Goal: Information Seeking & Learning: Learn about a topic

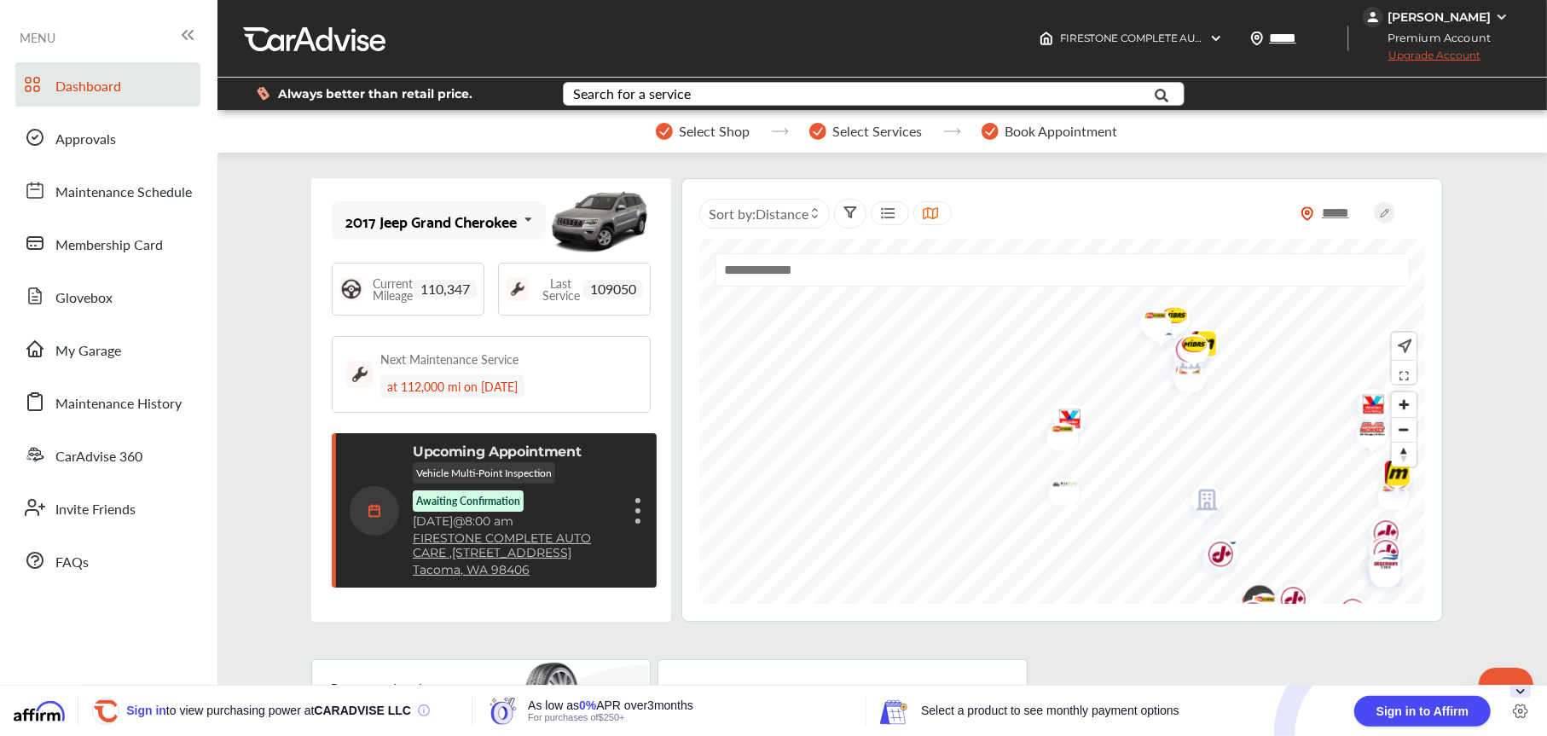
click at [653, 92] on div "Search for a service" at bounding box center [632, 94] width 118 height 14
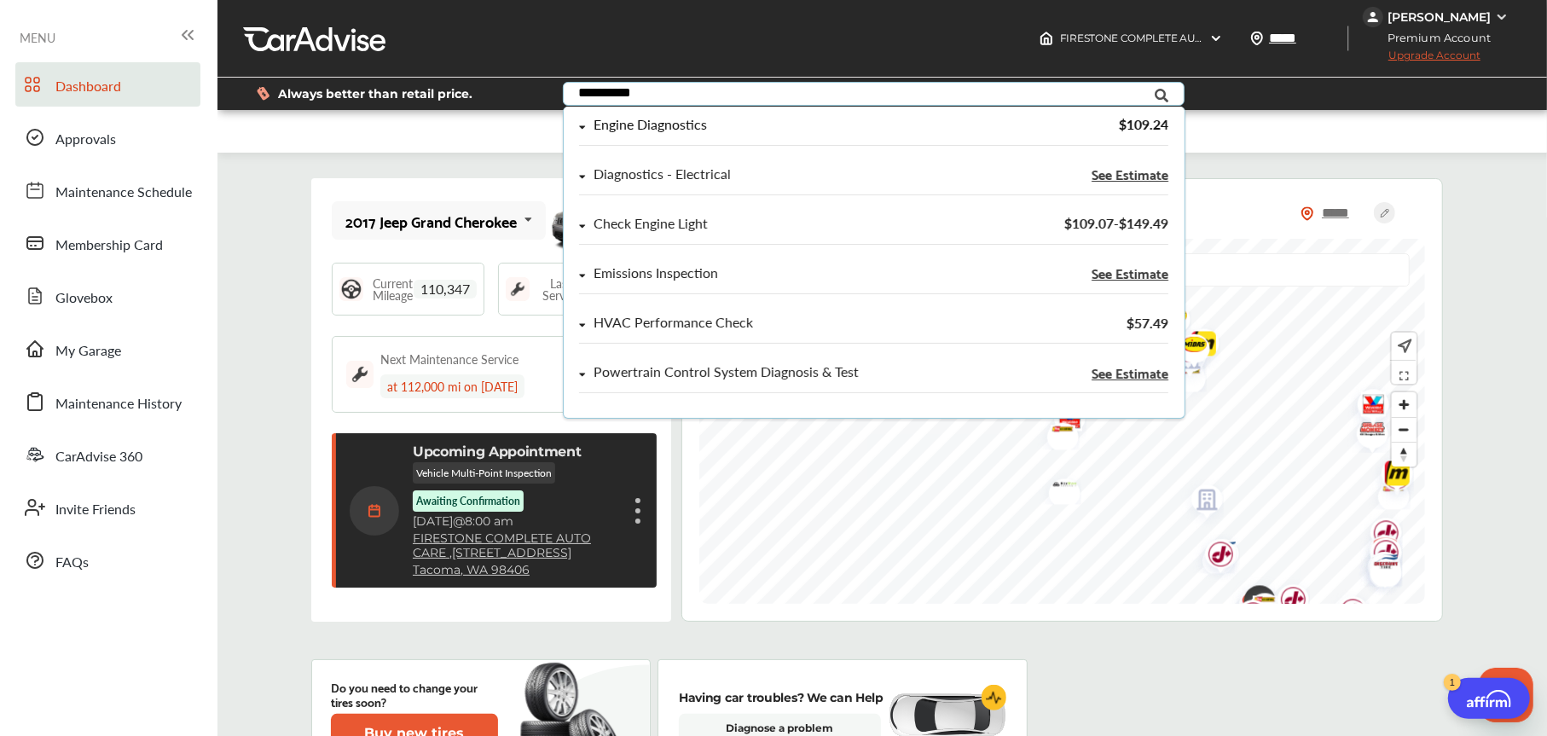
type input "**********"
click at [653, 123] on div "Engine Diagnostics" at bounding box center [650, 125] width 113 height 15
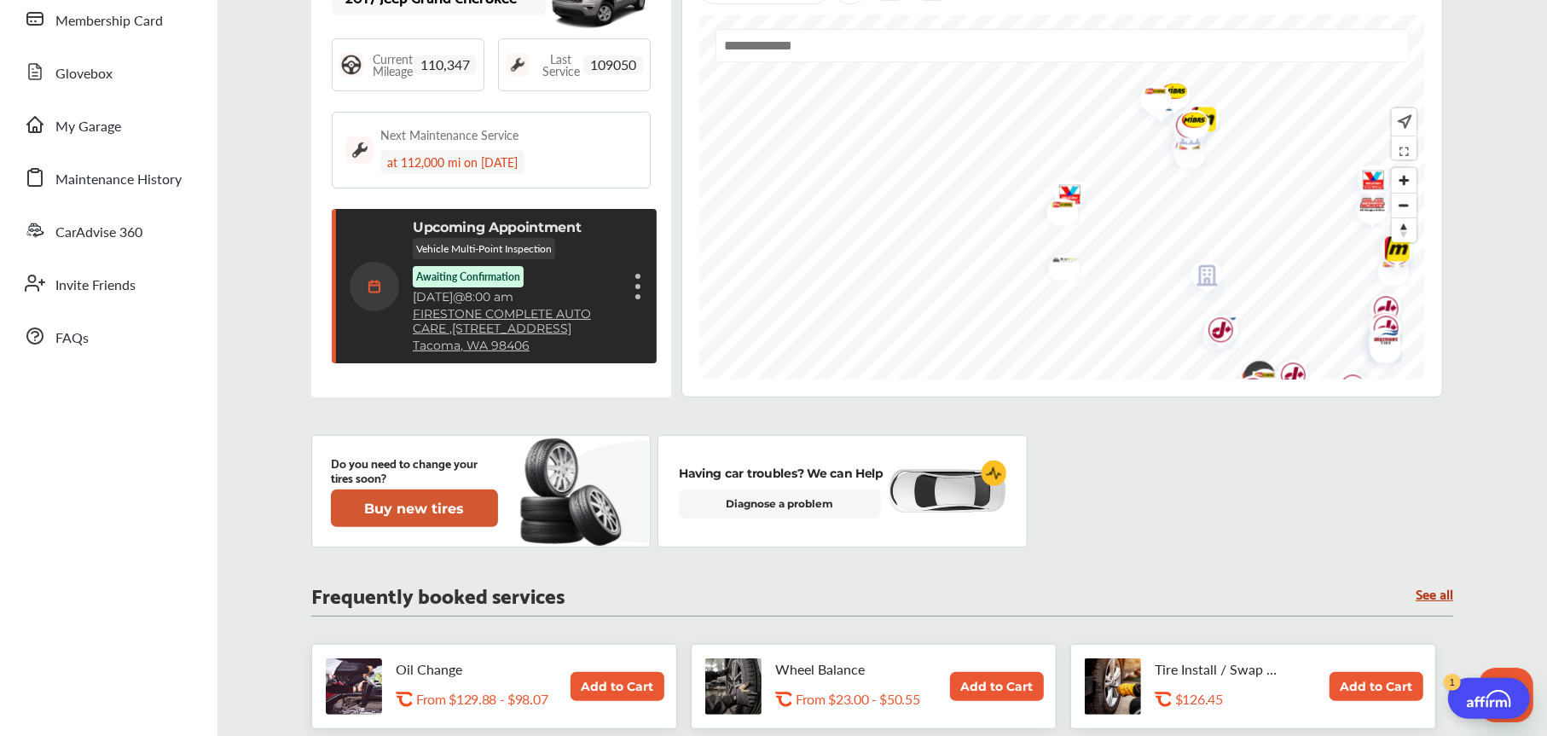
scroll to position [256, 0]
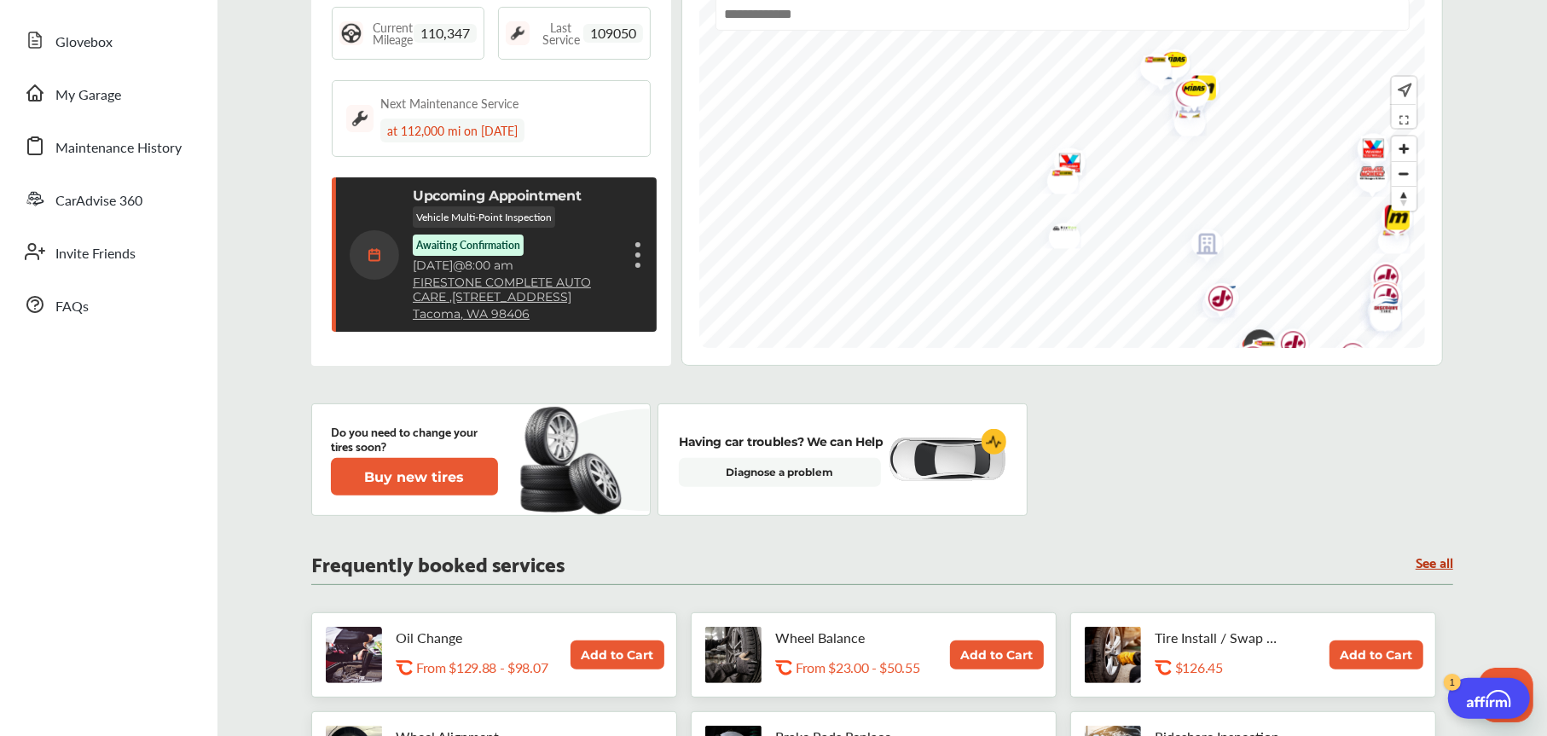
click at [635, 245] on div "Cancel appointment Show details" at bounding box center [638, 255] width 10 height 31
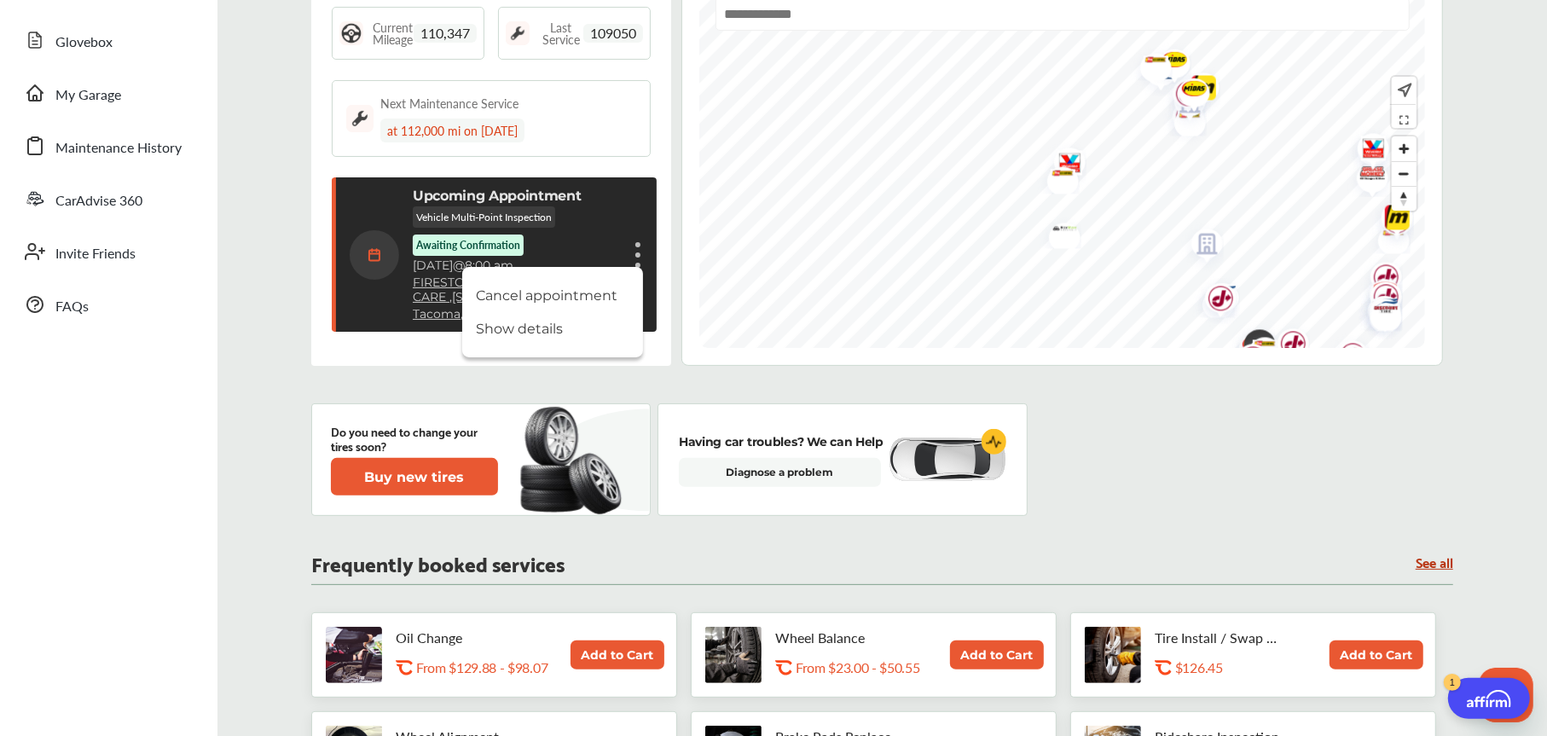
click at [455, 281] on link "FIRESTONE COMPLETE AUTO CARE , [STREET_ADDRESS]" at bounding box center [516, 290] width 206 height 29
click at [1333, 460] on div "Do you need to change your tires soon? Buy new tires Having car troubles? We ca…" at bounding box center [882, 459] width 1142 height 113
click at [803, 471] on link "Diagnose a problem" at bounding box center [780, 472] width 202 height 29
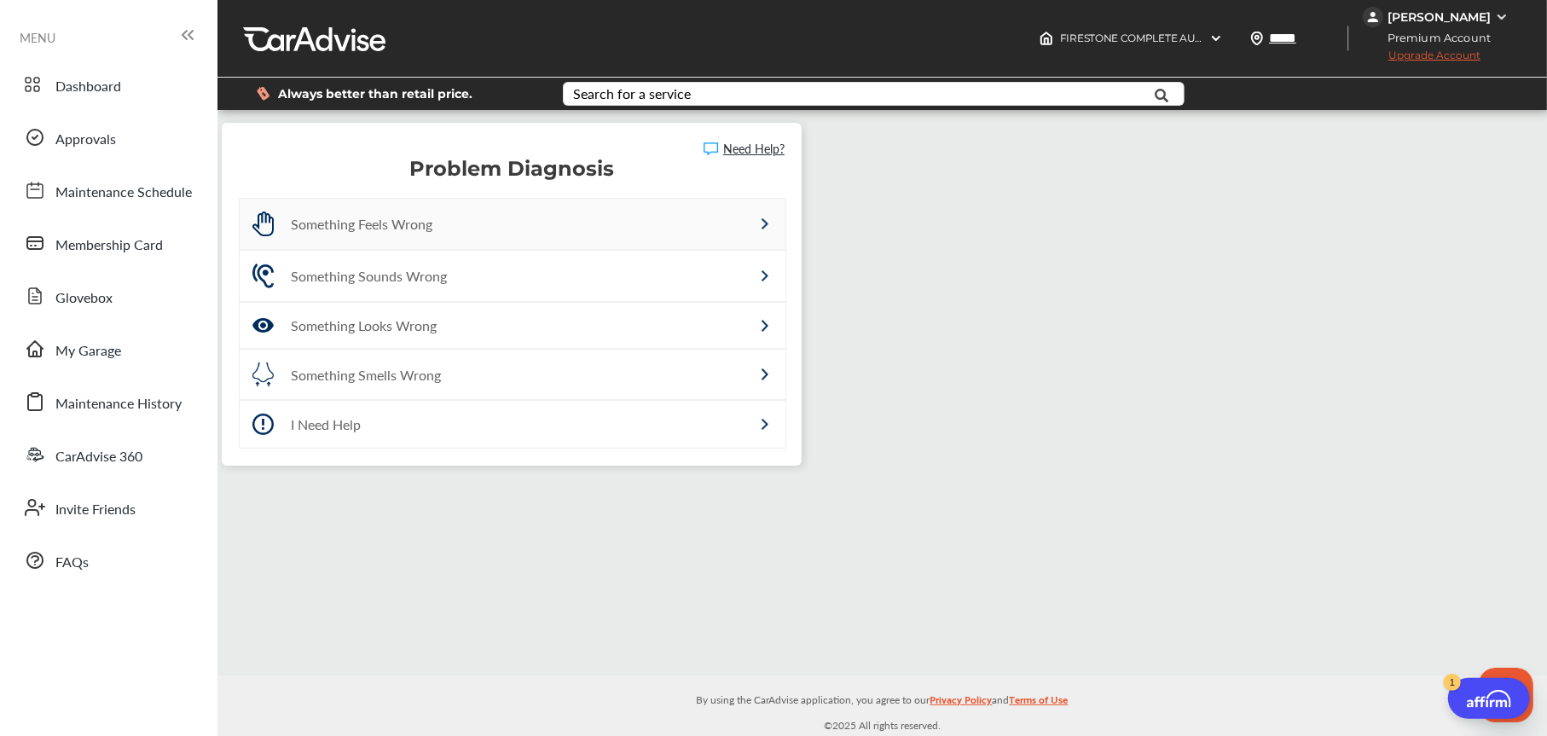
click at [379, 223] on div "Something Feels Wrong" at bounding box center [476, 224] width 371 height 20
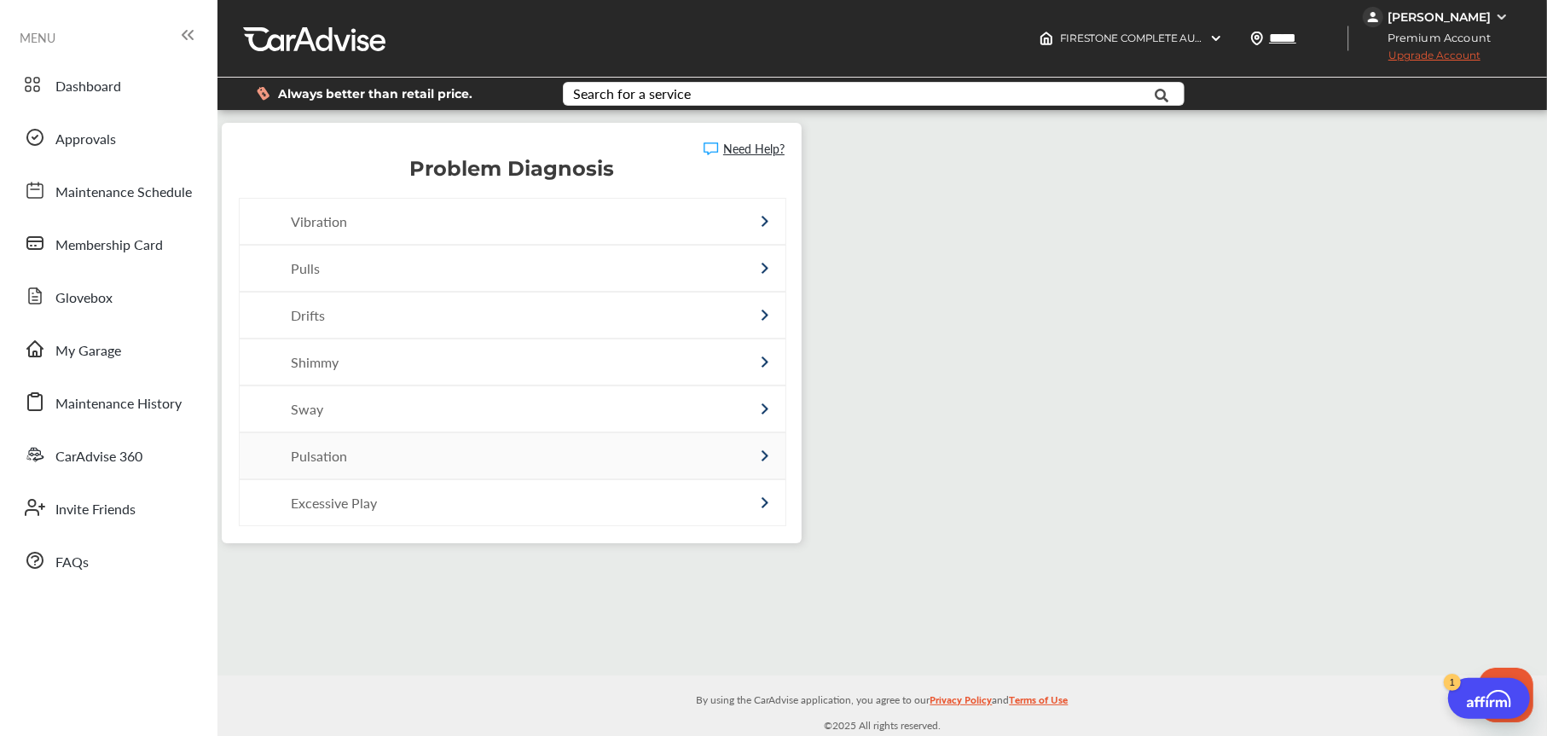
click at [338, 451] on div "Pulsation" at bounding box center [476, 456] width 371 height 20
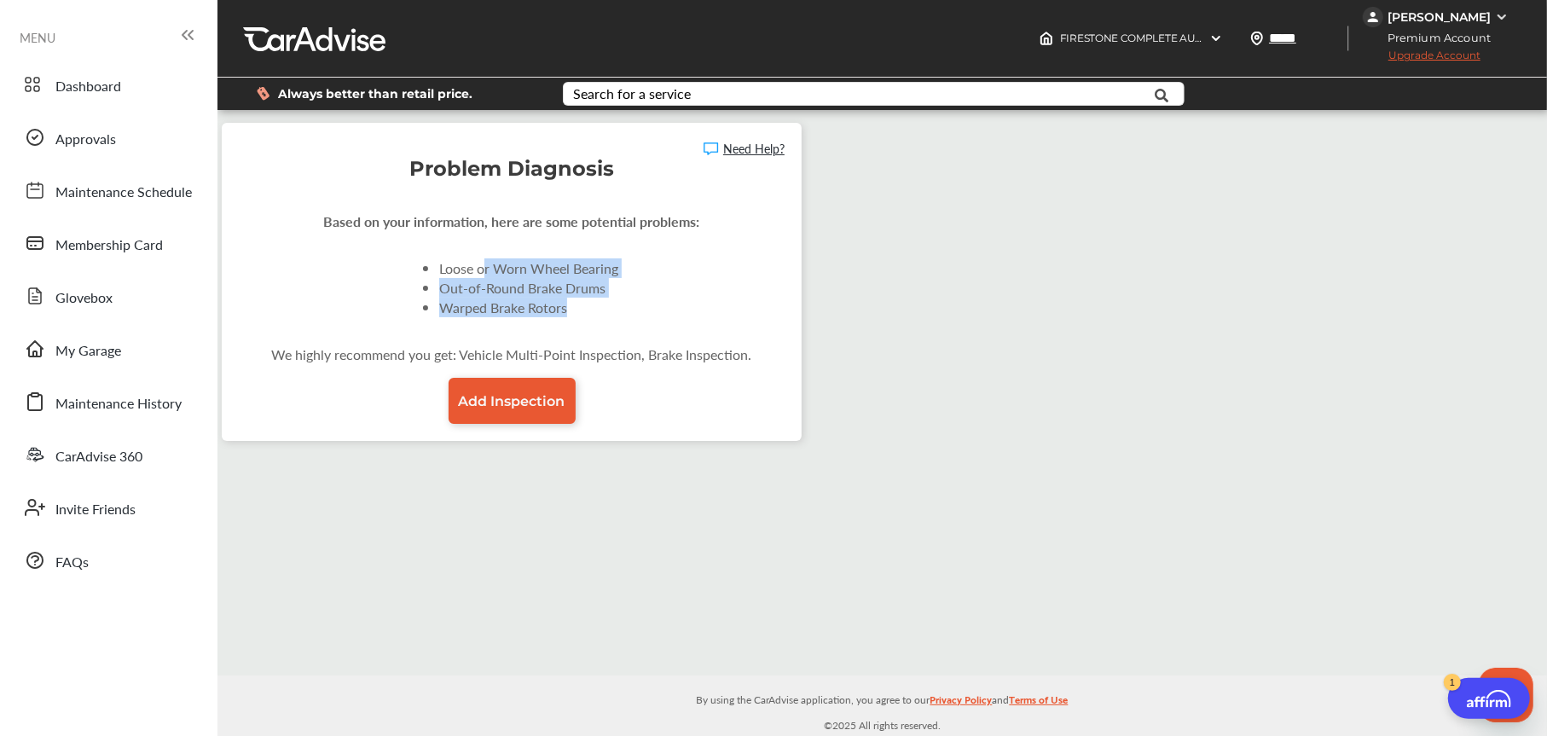
drag, startPoint x: 579, startPoint y: 270, endPoint x: 659, endPoint y: 301, distance: 86.2
click at [659, 301] on div "Based on your information, here are some potential problems: Loose or Worn Whee…" at bounding box center [512, 311] width 546 height 226
click at [657, 302] on div "Based on your information, here are some potential problems: Loose or Worn Whee…" at bounding box center [512, 311] width 546 height 226
drag, startPoint x: 624, startPoint y: 305, endPoint x: 453, endPoint y: 255, distance: 178.4
click at [453, 255] on div "Based on your information, here are some potential problems: Loose or Worn Whee…" at bounding box center [512, 311] width 546 height 226
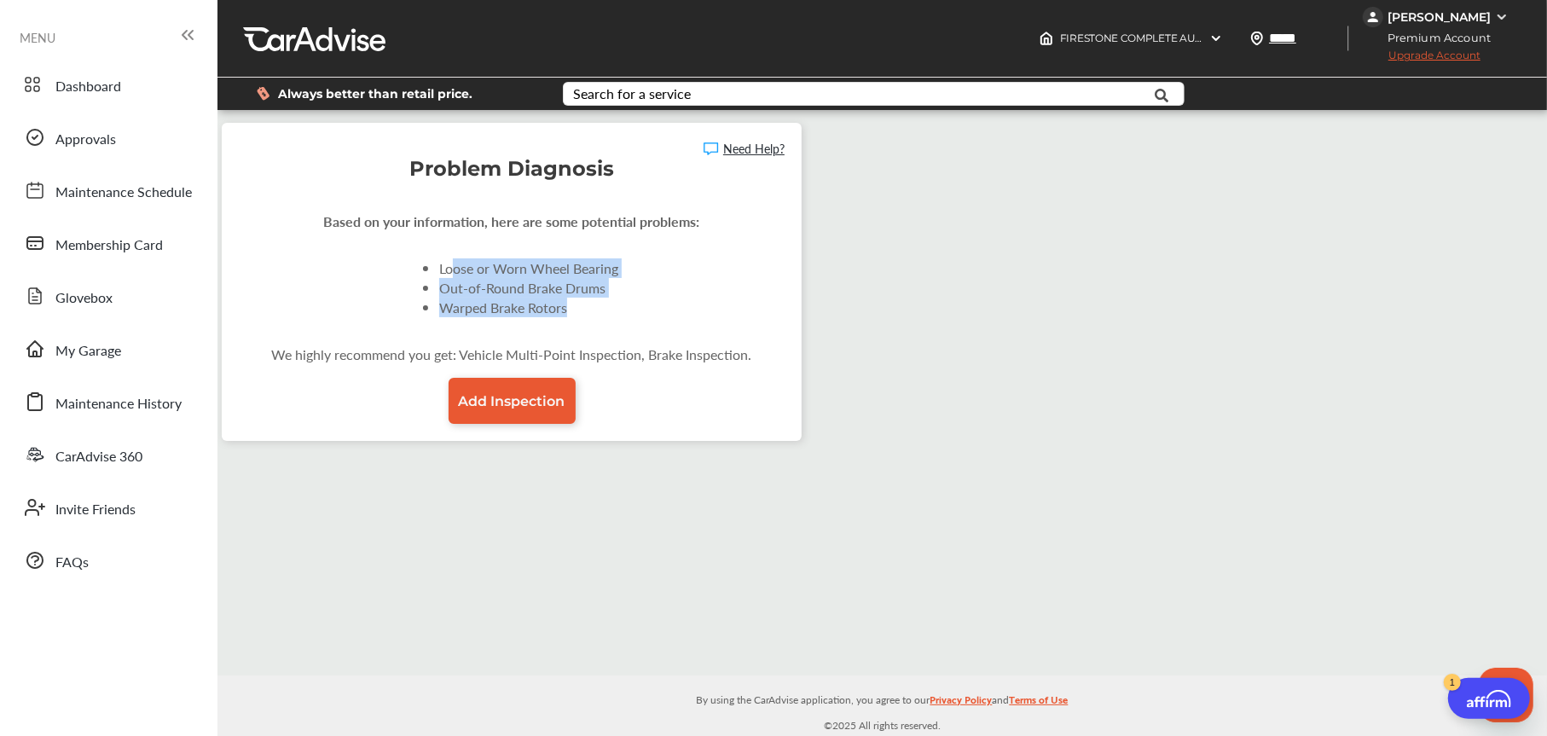
click at [451, 255] on div "Based on your information, here are some potential problems: Loose or Worn Whee…" at bounding box center [512, 311] width 546 height 226
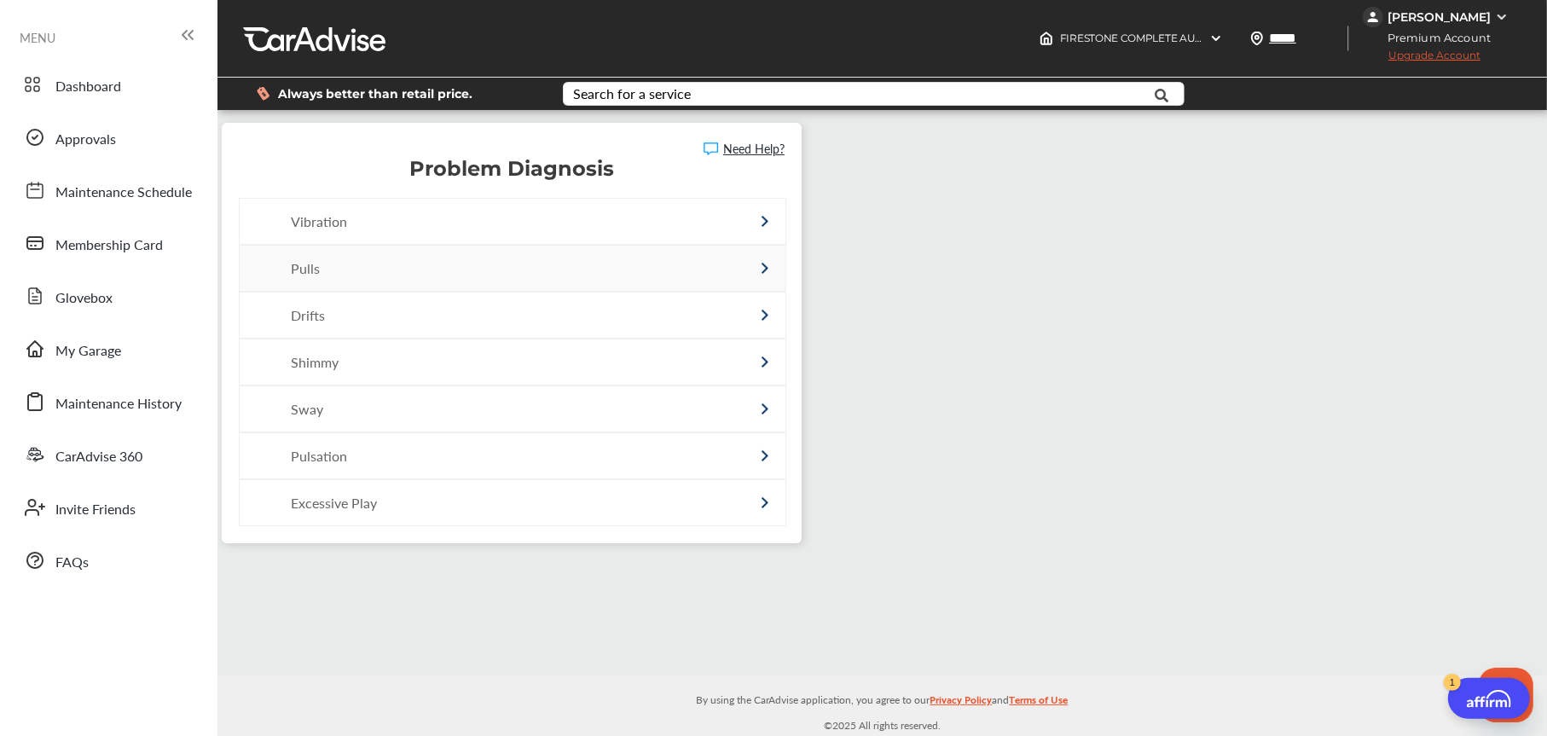
click at [315, 263] on div "Pulls" at bounding box center [476, 268] width 371 height 20
click at [455, 226] on div "Vibration" at bounding box center [476, 222] width 371 height 20
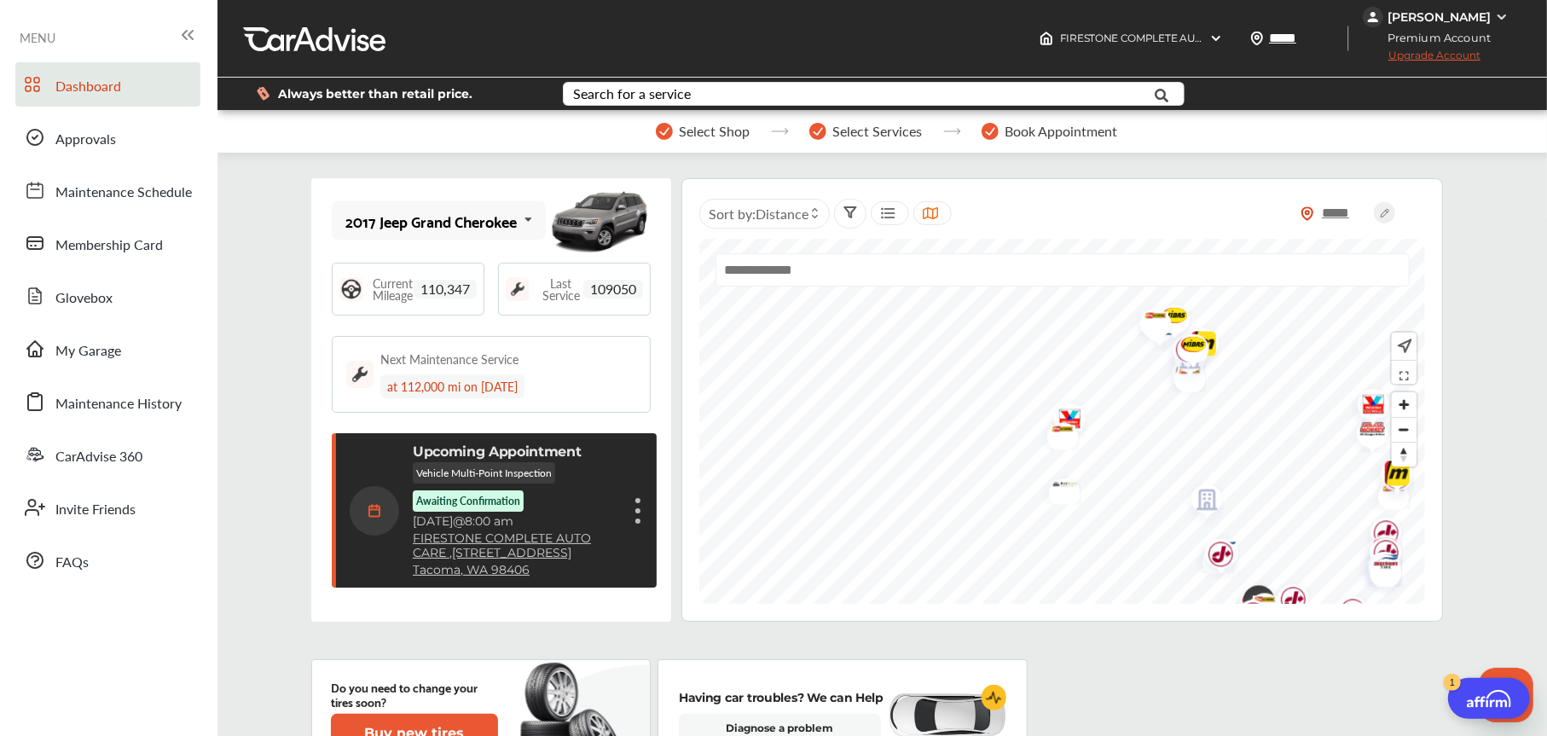
click at [635, 514] on div "Cancel appointment Show details" at bounding box center [638, 511] width 10 height 31
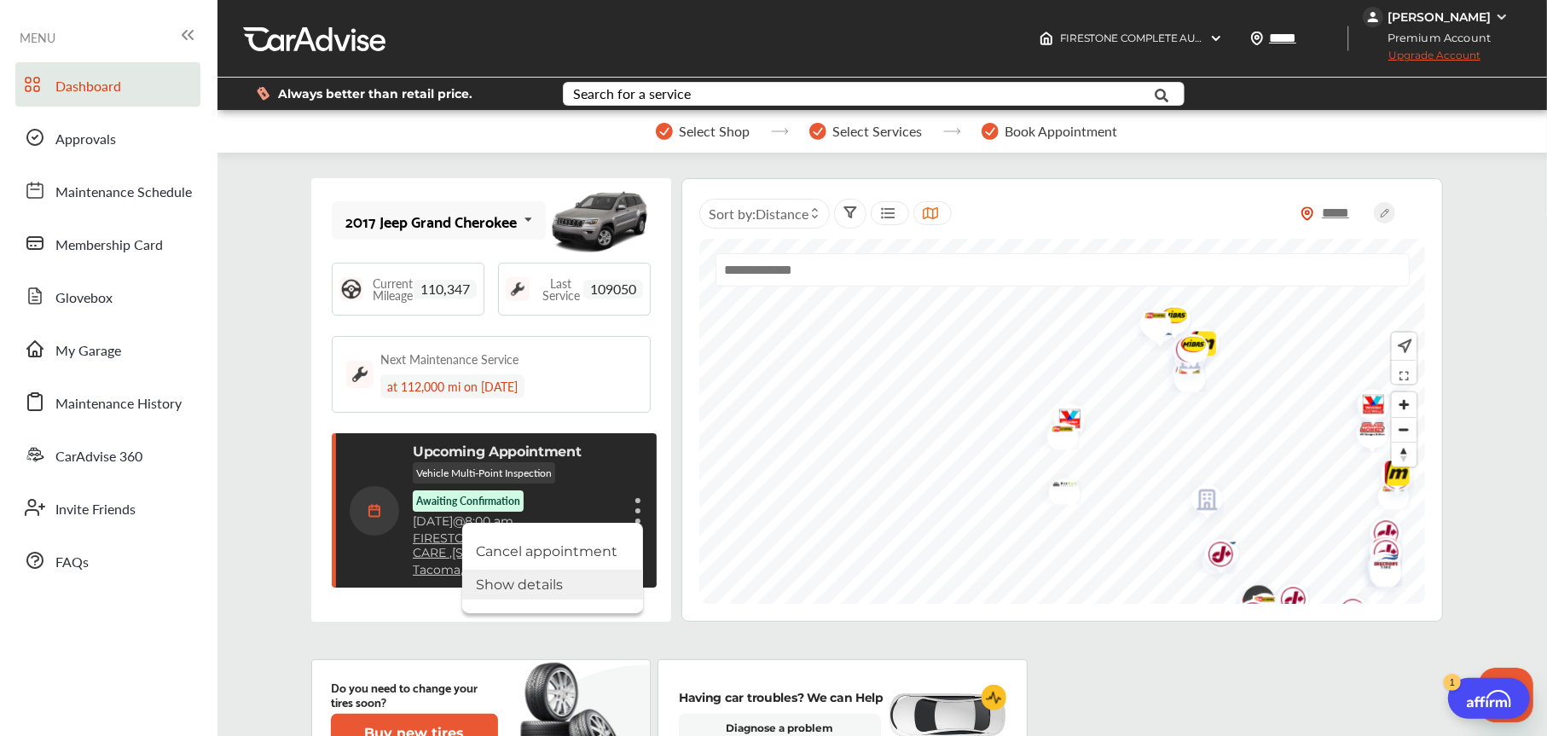
click at [521, 583] on li "Show details" at bounding box center [552, 585] width 181 height 30
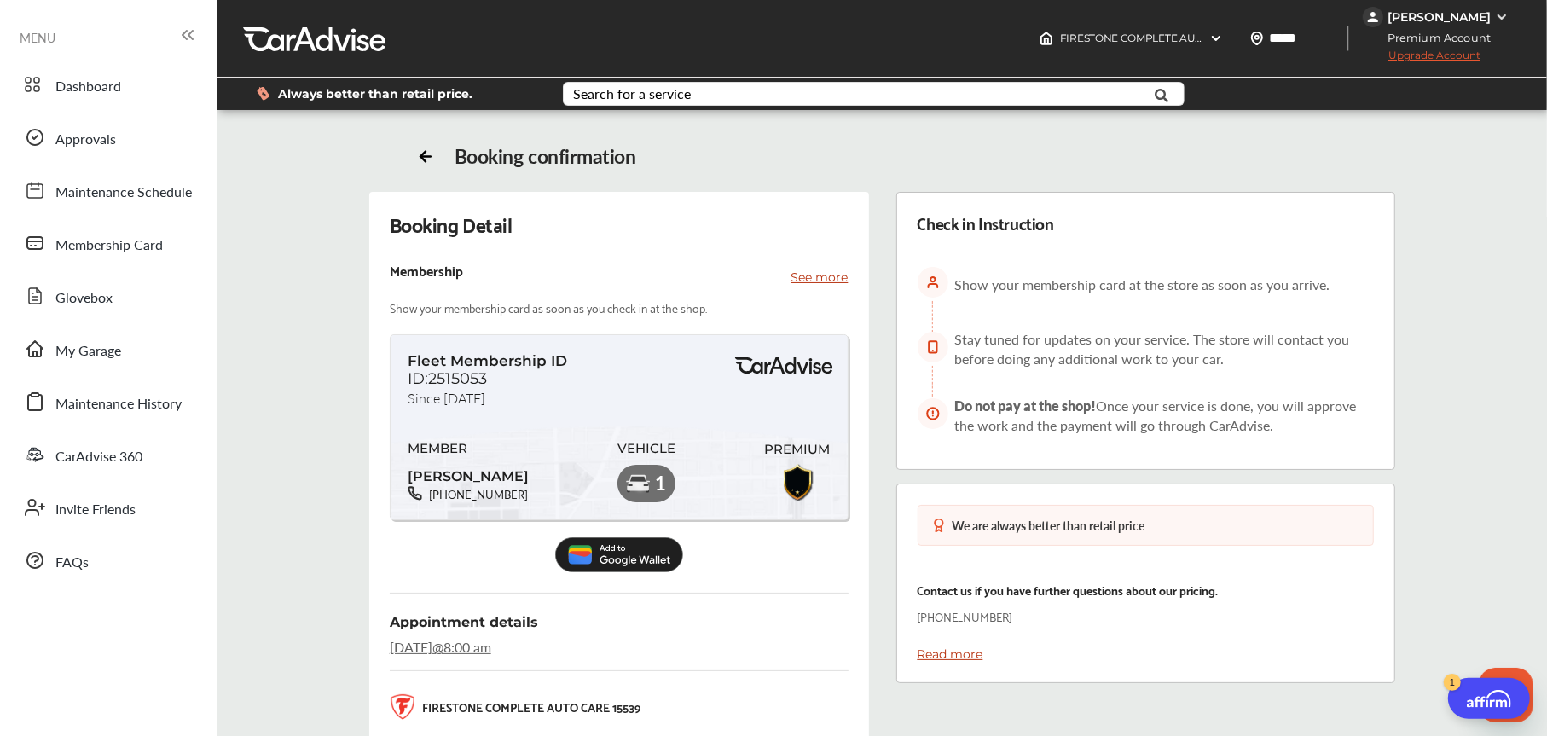
scroll to position [479, 0]
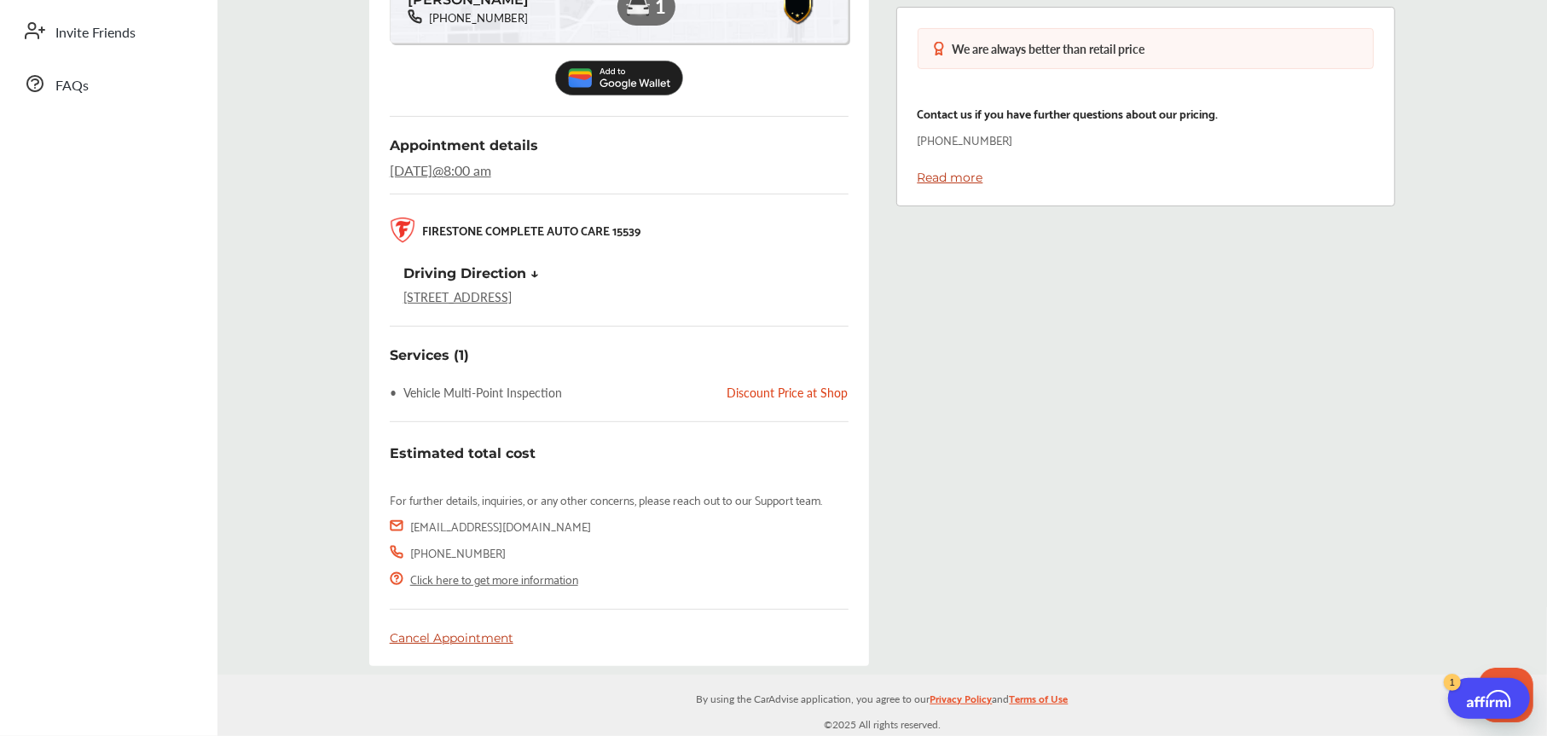
click at [513, 576] on link "Click here to get more information" at bounding box center [494, 579] width 168 height 20
